Goal: Book appointment/travel/reservation

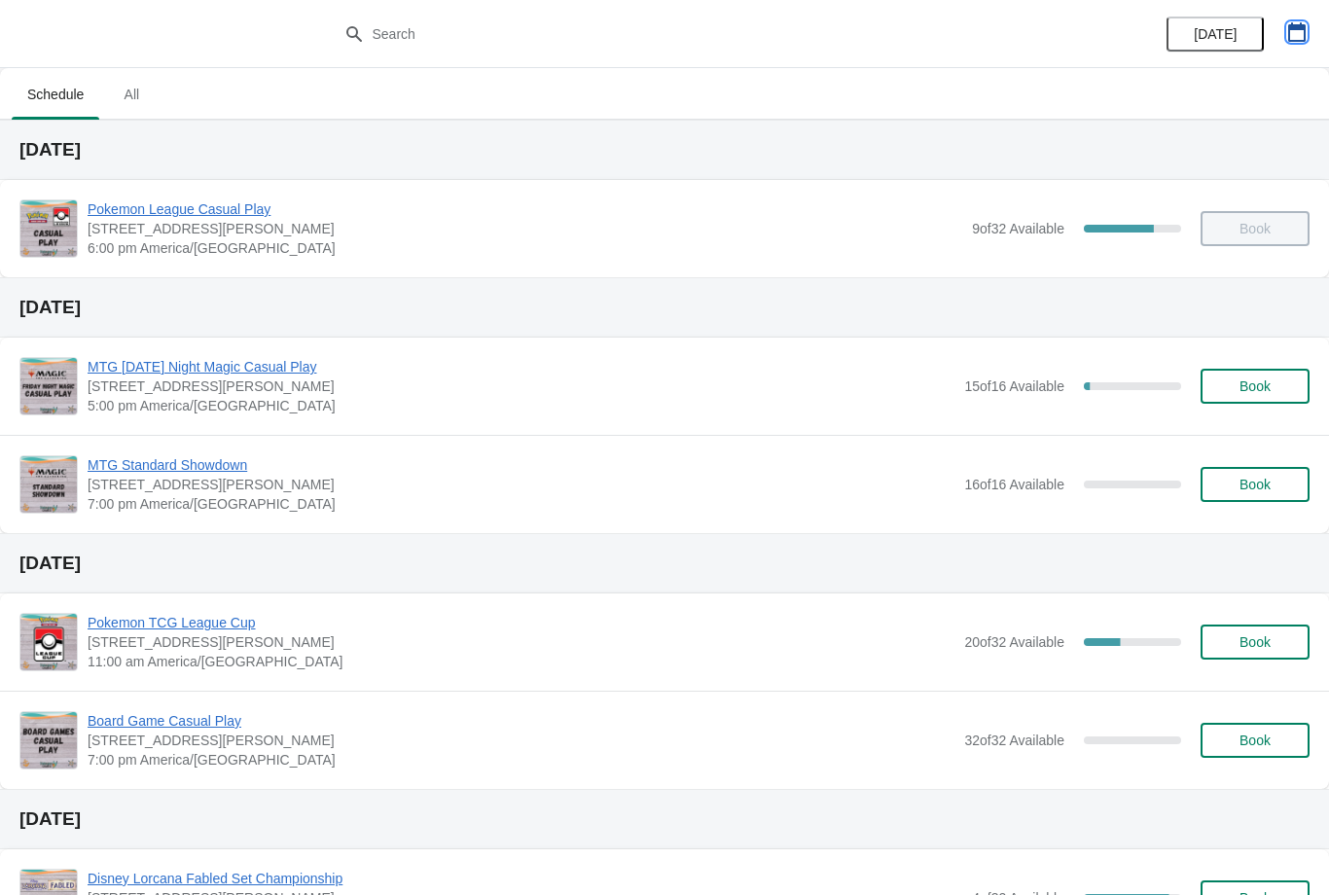
click at [1303, 18] on button "button" at bounding box center [1297, 32] width 35 height 35
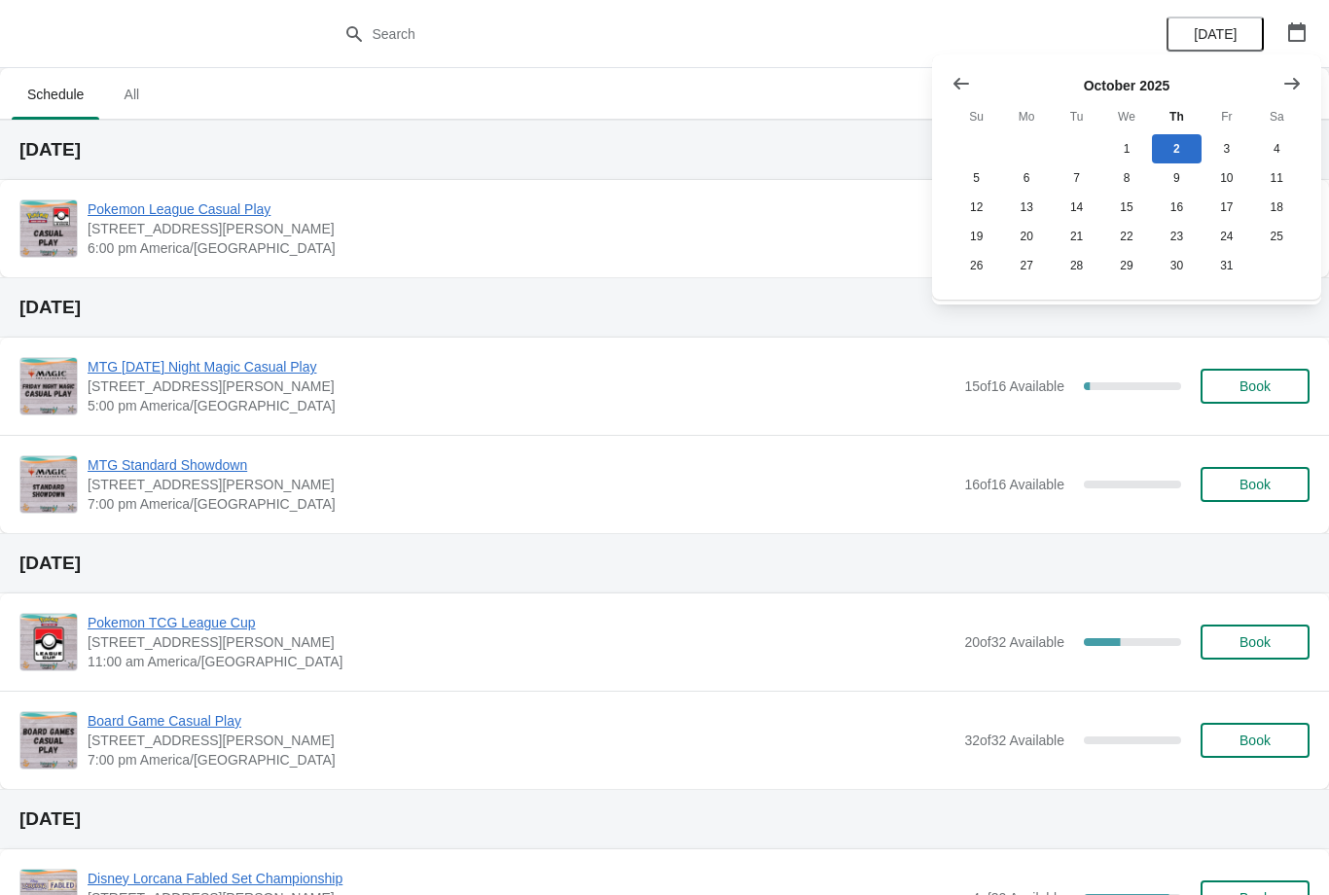
click at [1291, 72] on button "Show next month, November 2025" at bounding box center [1292, 83] width 35 height 35
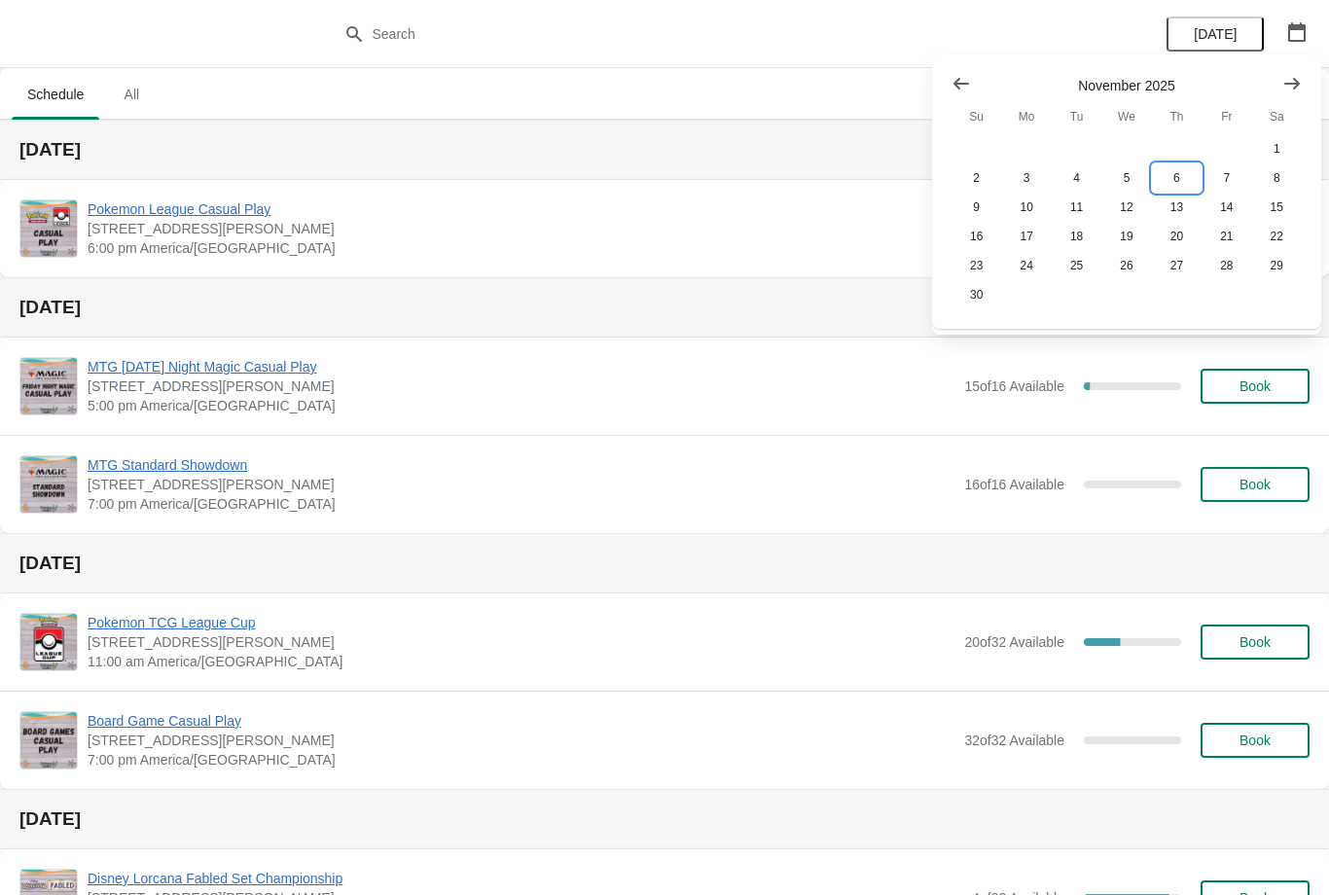
click at [1180, 173] on button "6" at bounding box center [1177, 177] width 50 height 29
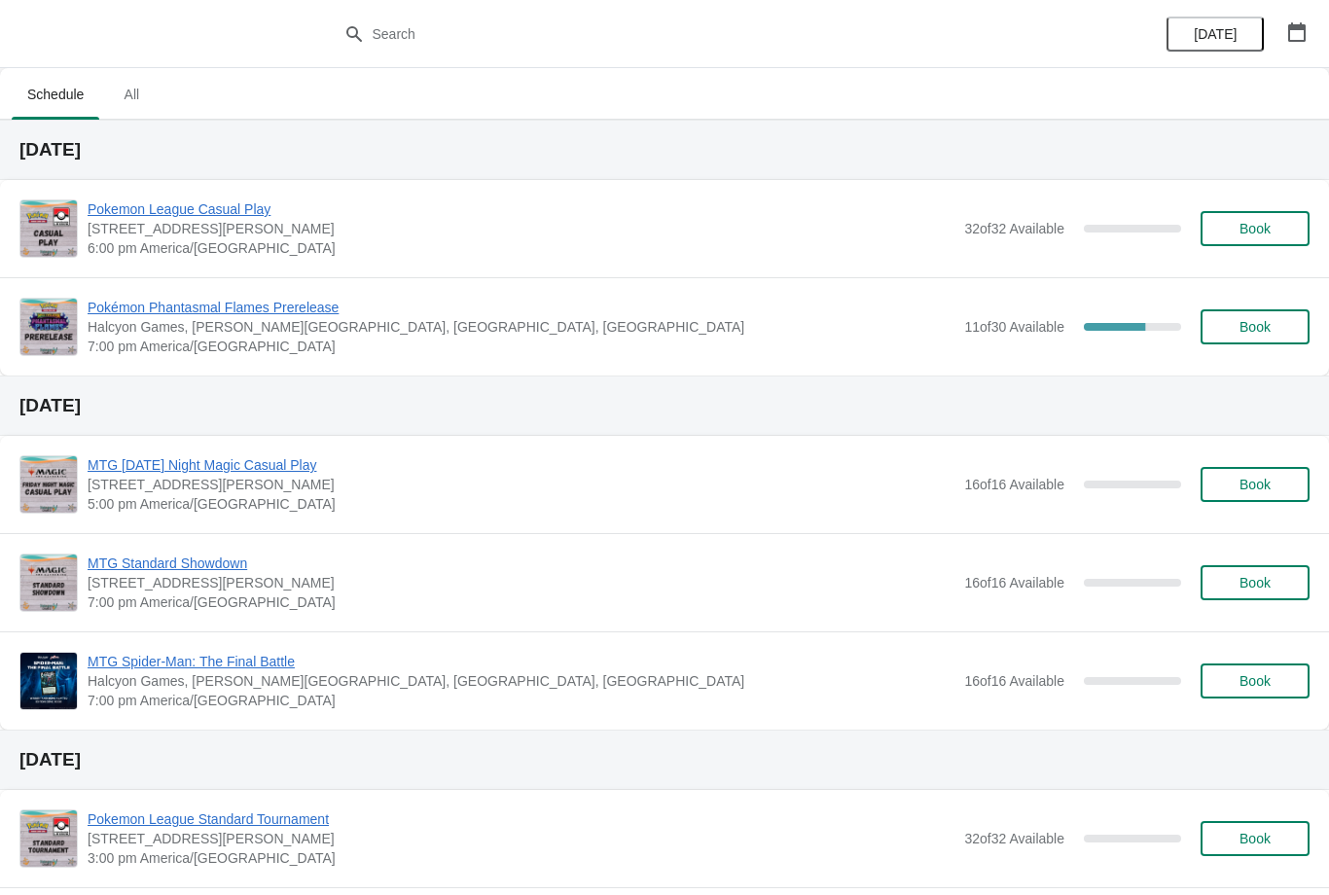
click at [1277, 324] on span "Book" at bounding box center [1255, 327] width 74 height 16
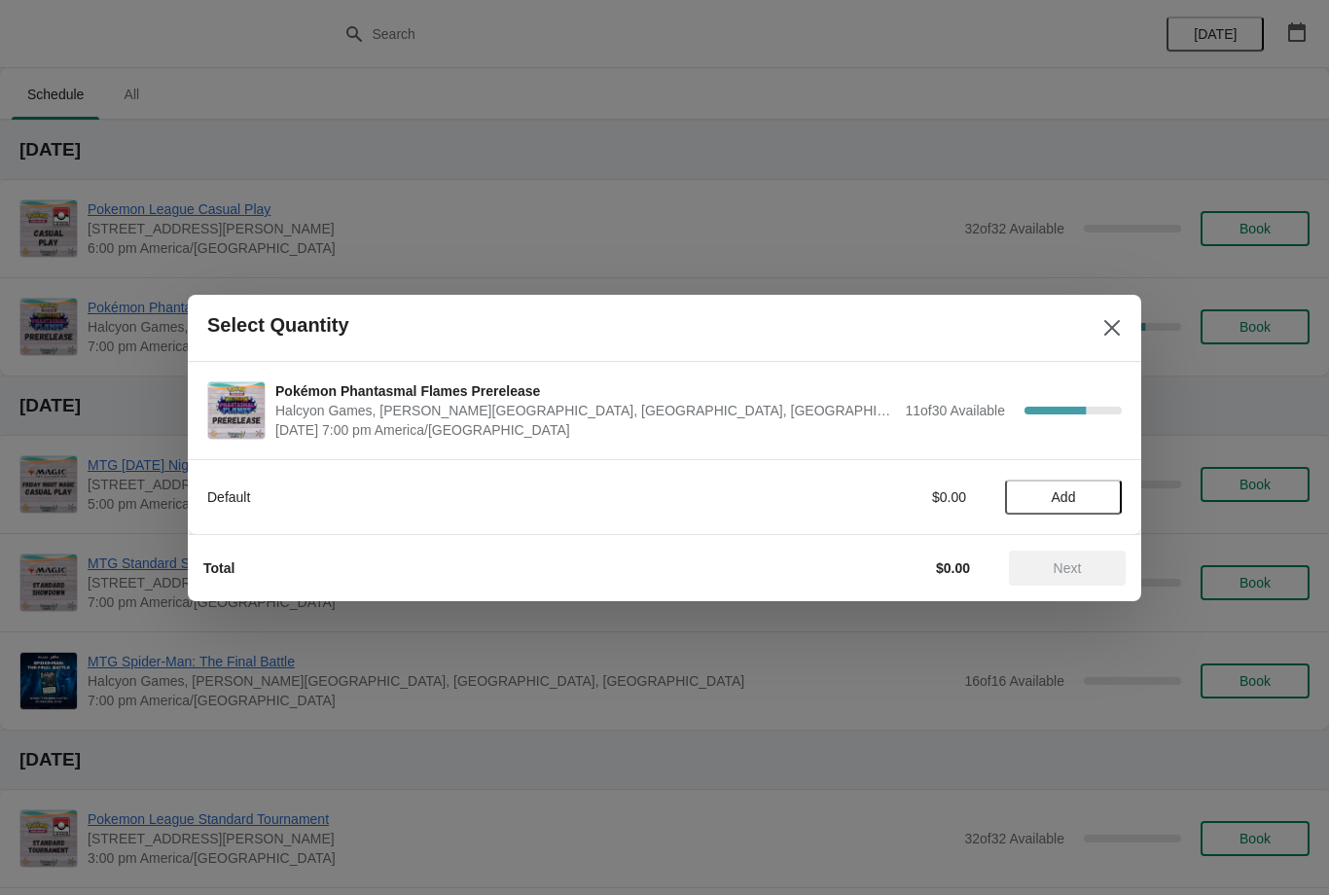
click at [1064, 496] on span "Add" at bounding box center [1064, 497] width 24 height 16
click at [1101, 496] on icon at bounding box center [1097, 497] width 20 height 20
click at [1075, 578] on button "Next" at bounding box center [1067, 568] width 117 height 35
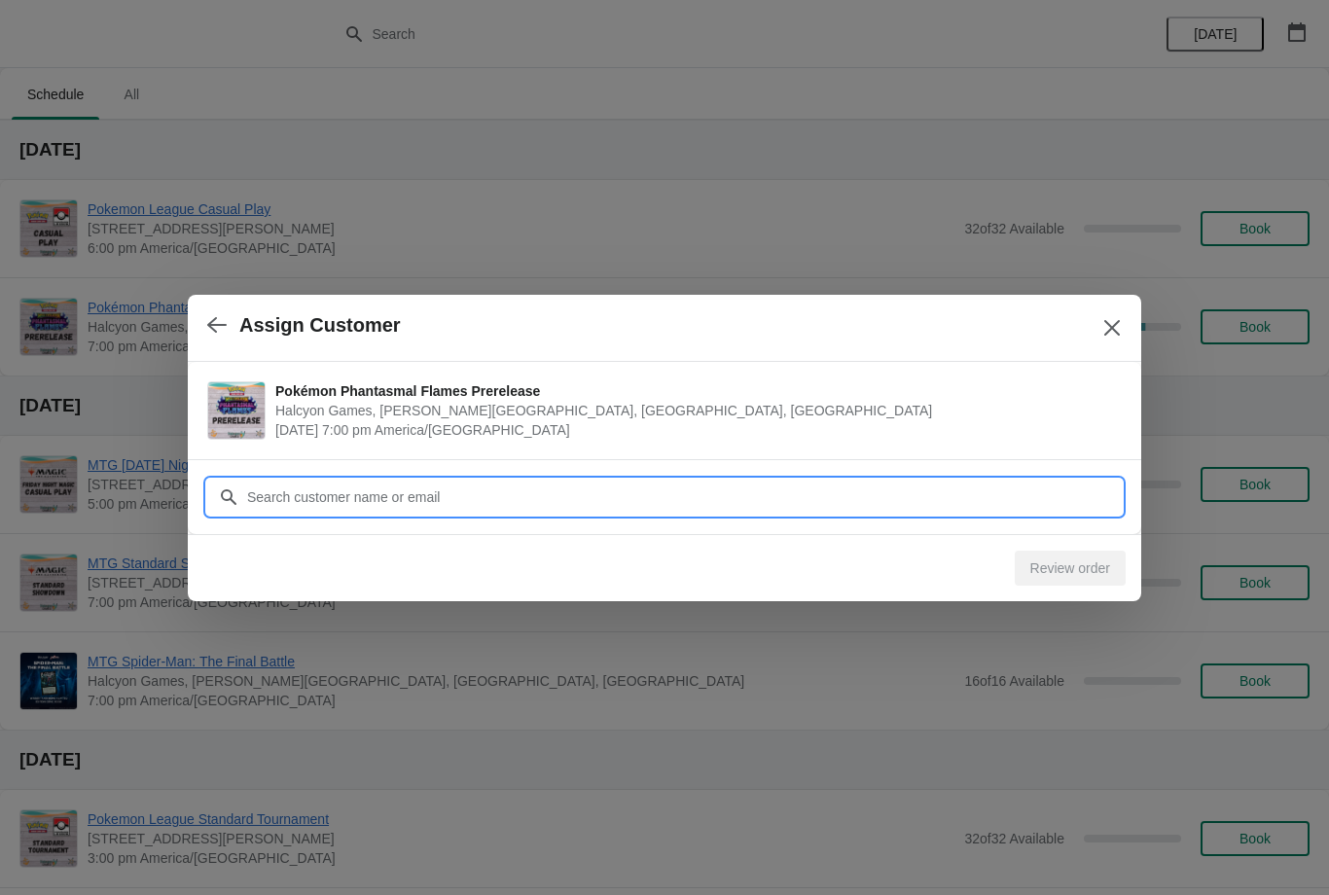
click at [557, 487] on input "Customer" at bounding box center [684, 497] width 876 height 35
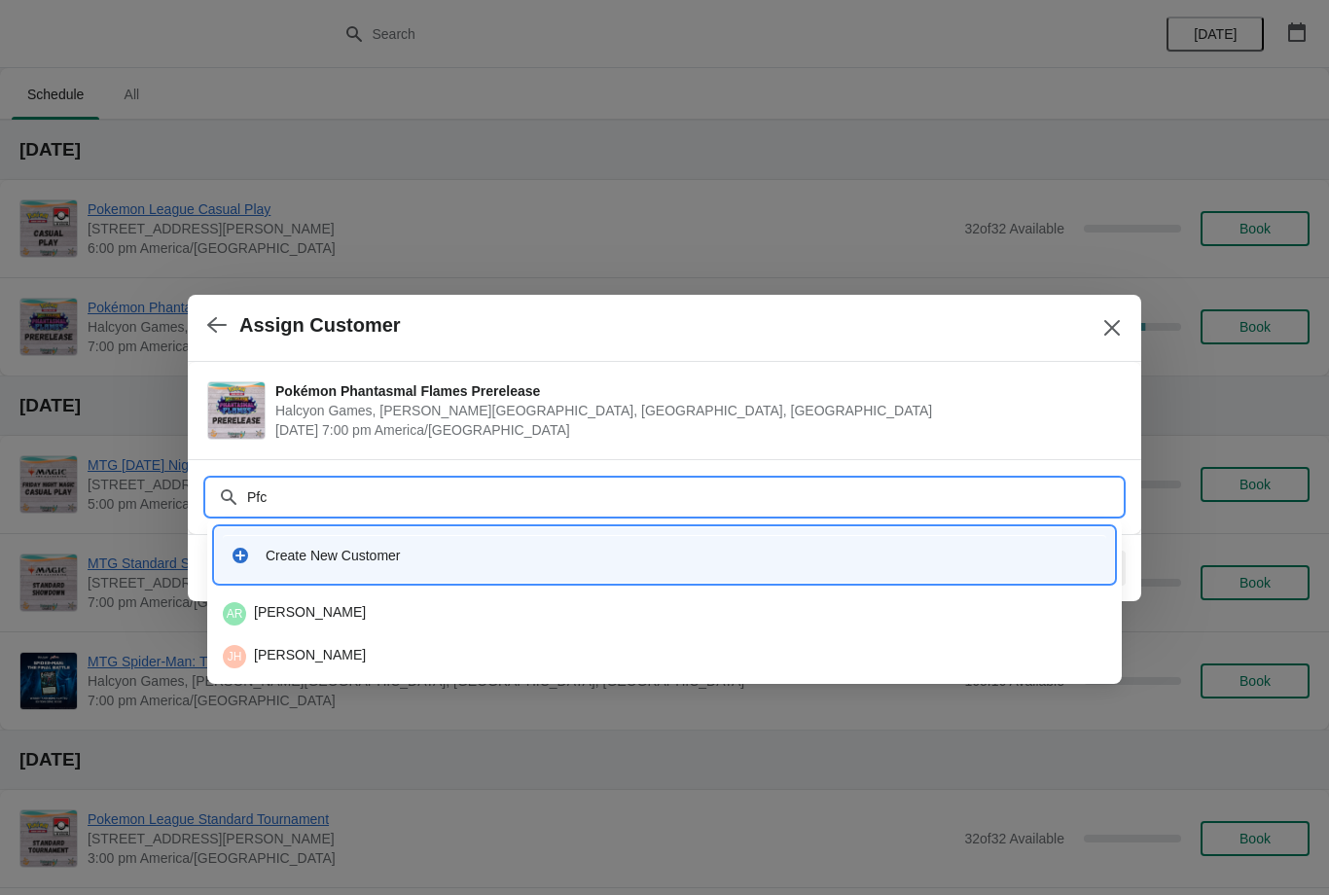
type input "Pfch"
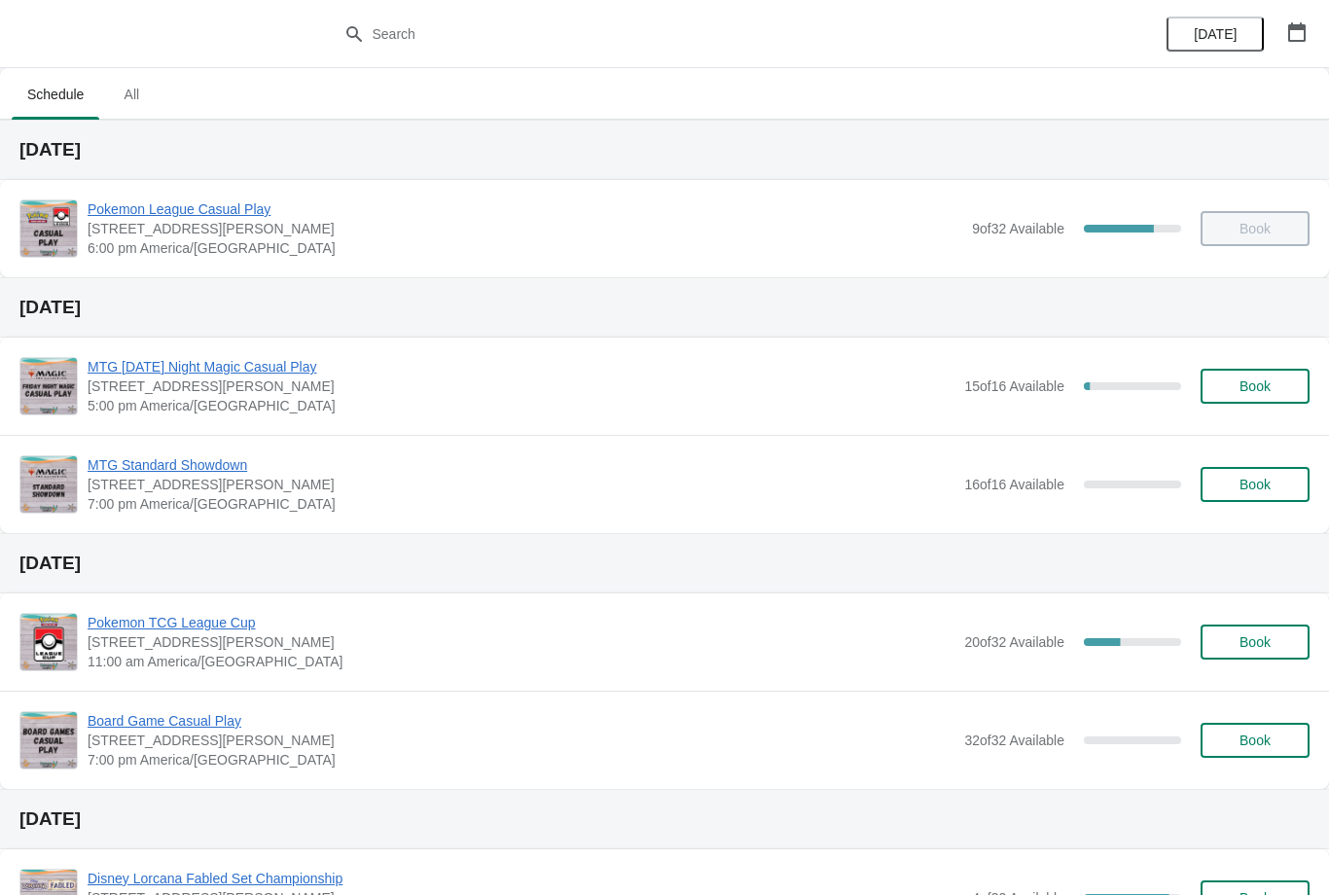
click at [1284, 32] on button "button" at bounding box center [1297, 32] width 35 height 35
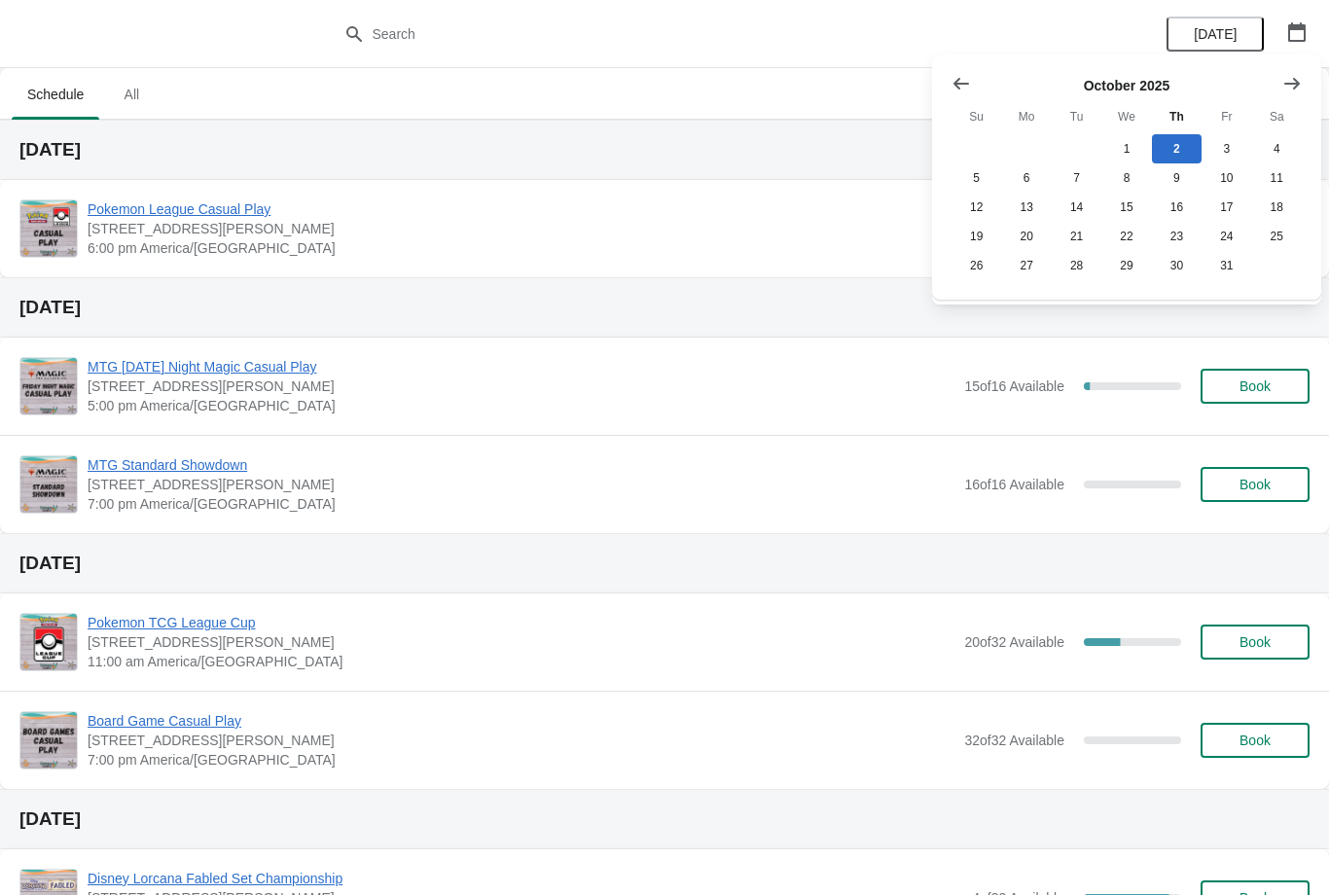
click at [1293, 80] on icon "Show next month, November 2025" at bounding box center [1292, 83] width 19 height 19
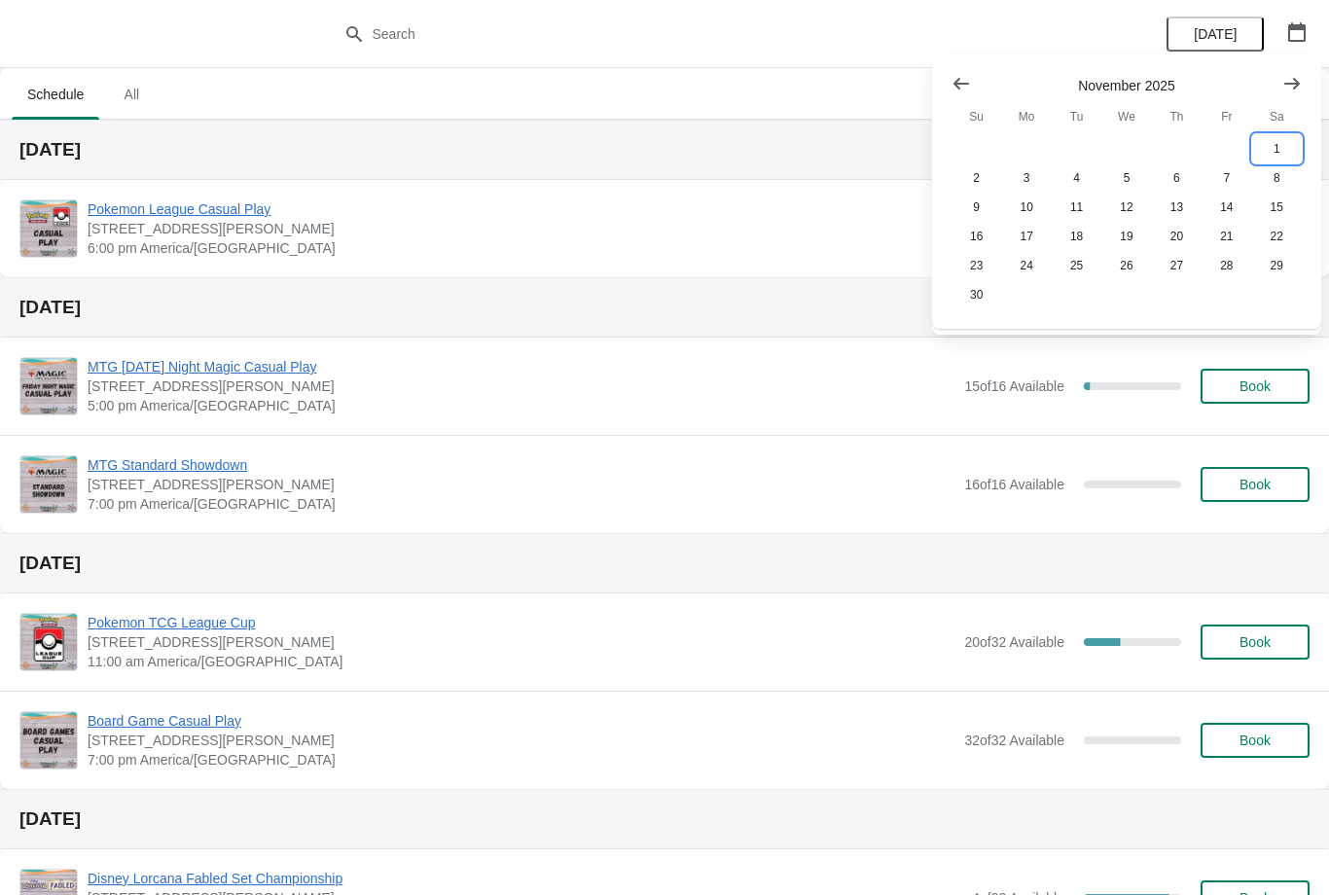
click at [1270, 150] on button "1" at bounding box center [1277, 148] width 50 height 29
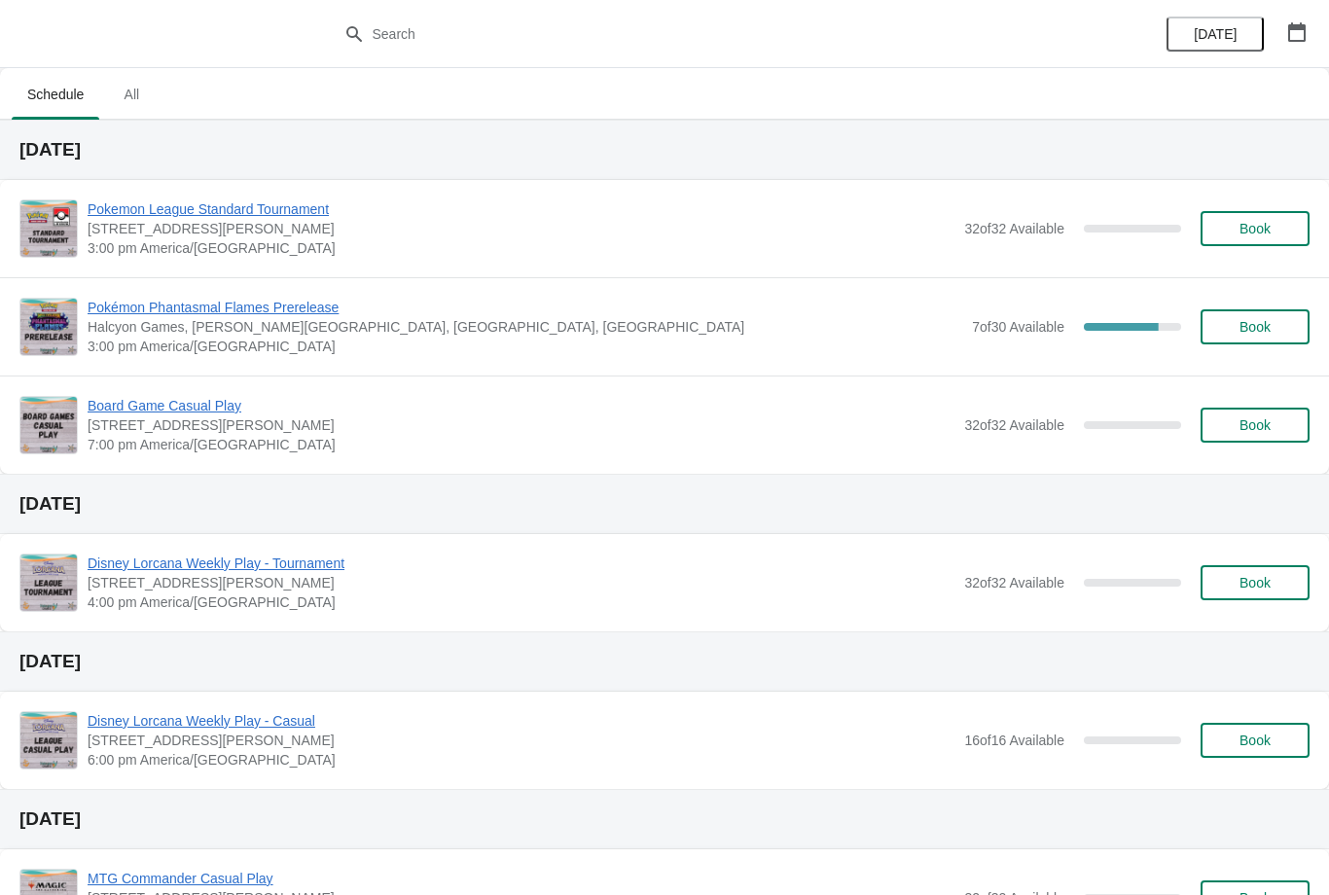
click at [1252, 330] on span "Book" at bounding box center [1255, 327] width 31 height 16
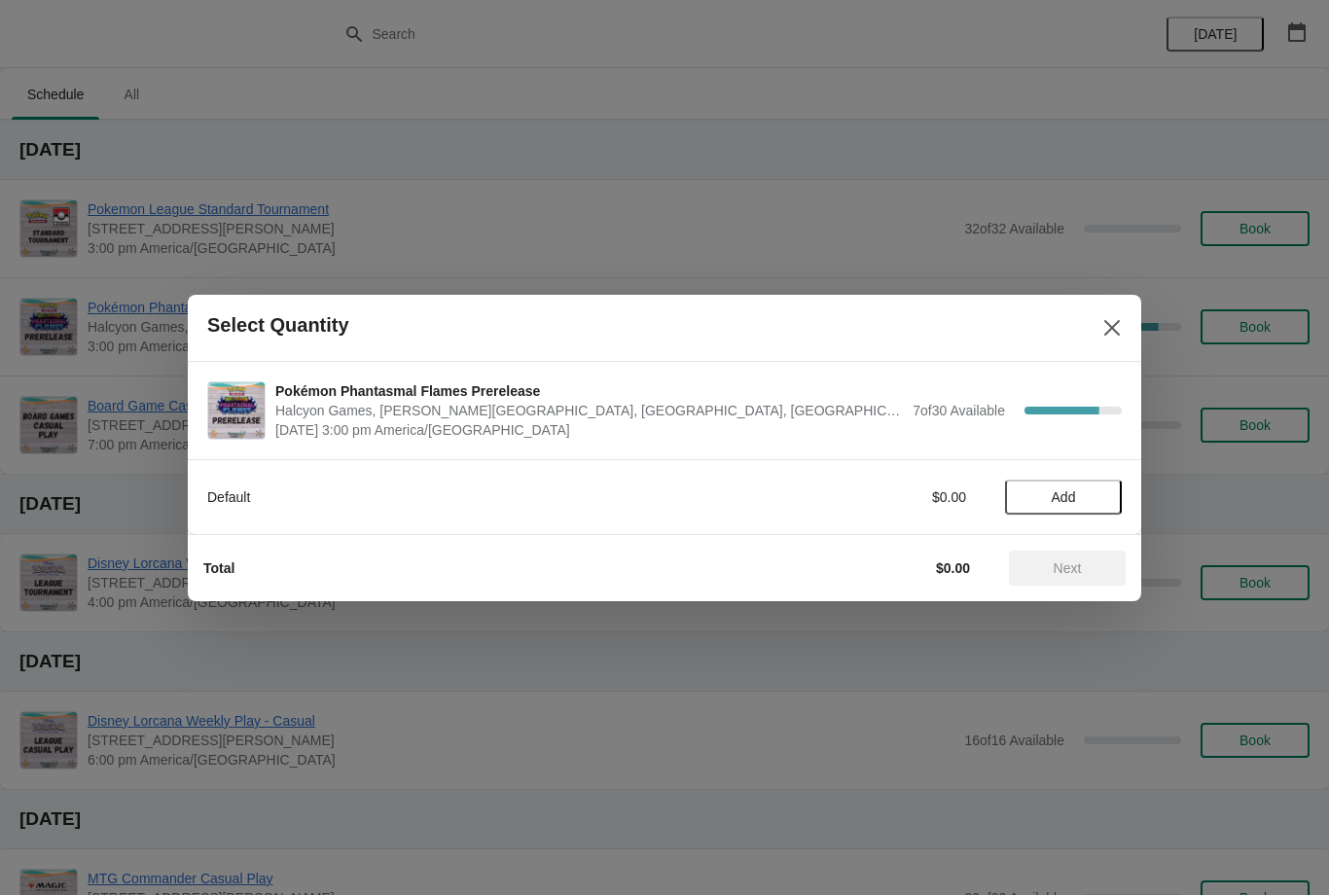
click at [1087, 502] on span "Add" at bounding box center [1064, 497] width 82 height 16
click at [1099, 558] on button "Next" at bounding box center [1067, 568] width 117 height 35
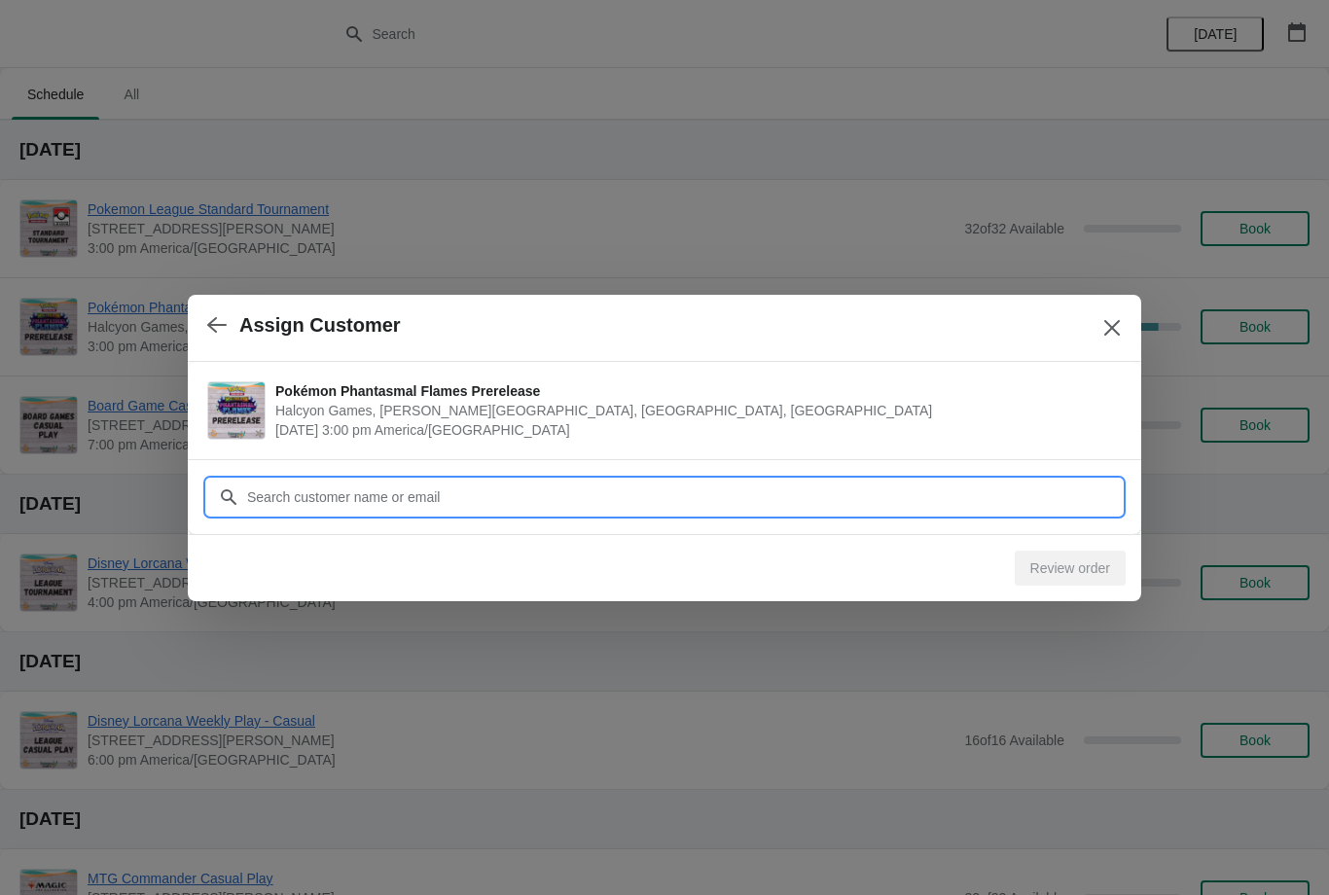
click at [1035, 493] on input "Customer" at bounding box center [684, 497] width 876 height 35
